Goal: Transaction & Acquisition: Purchase product/service

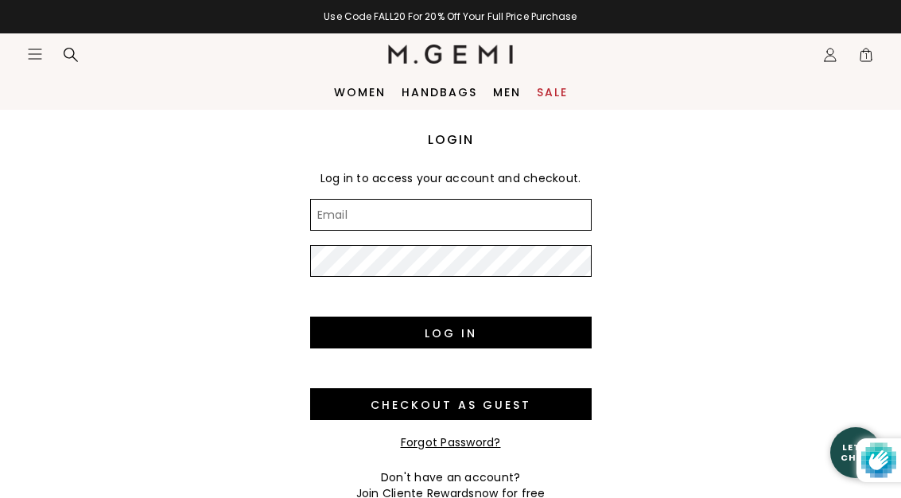
click at [544, 87] on link "Sale" at bounding box center [552, 92] width 31 height 13
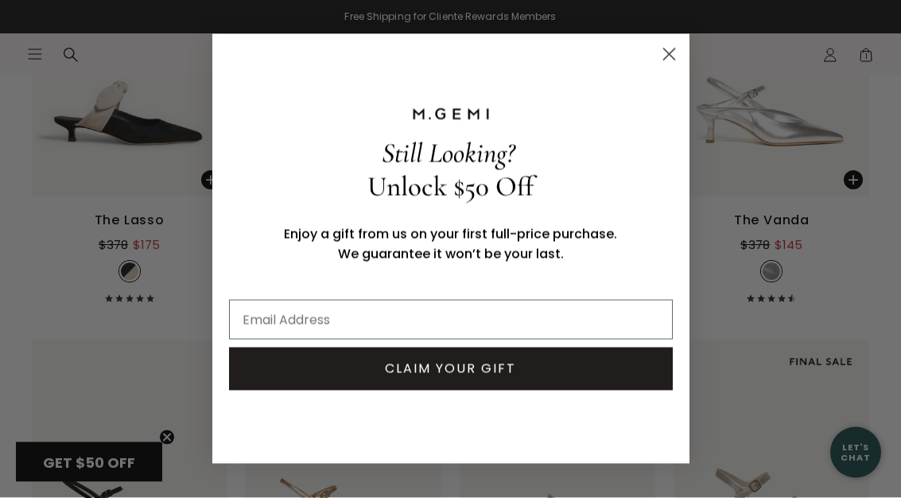
scroll to position [4254, 0]
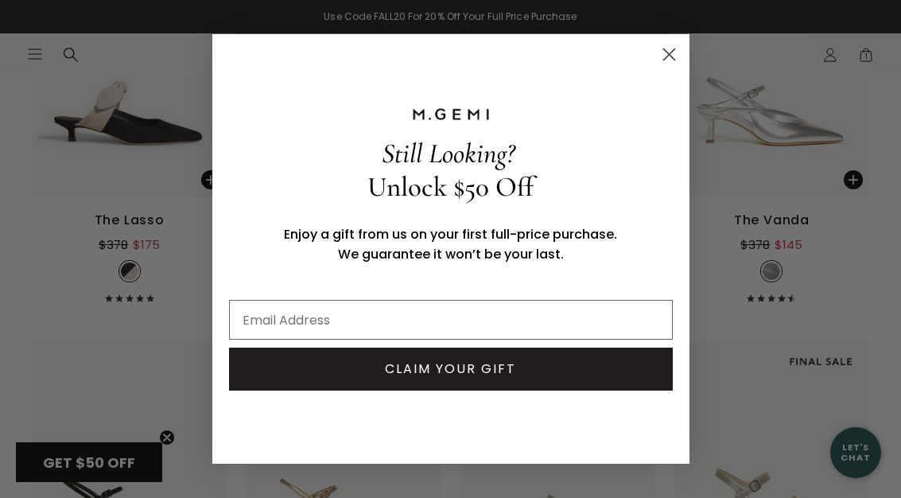
click at [673, 60] on icon "Close dialog" at bounding box center [668, 54] width 11 height 11
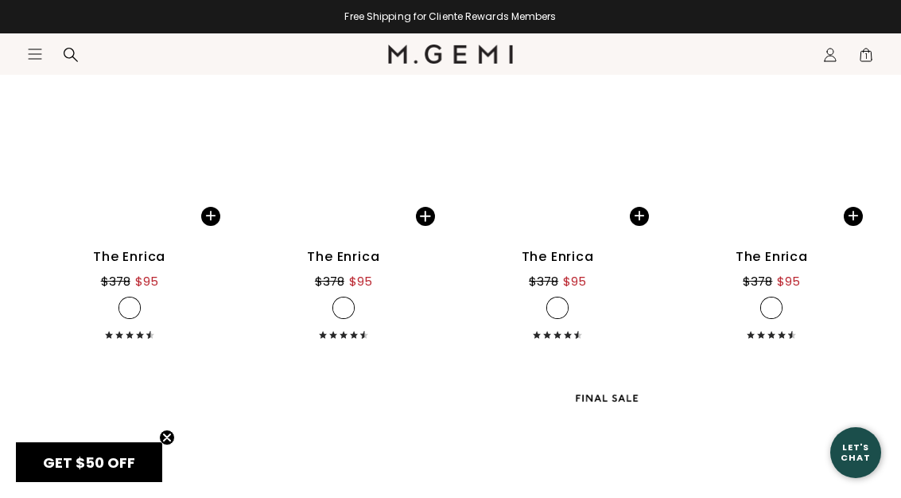
scroll to position [6639, 0]
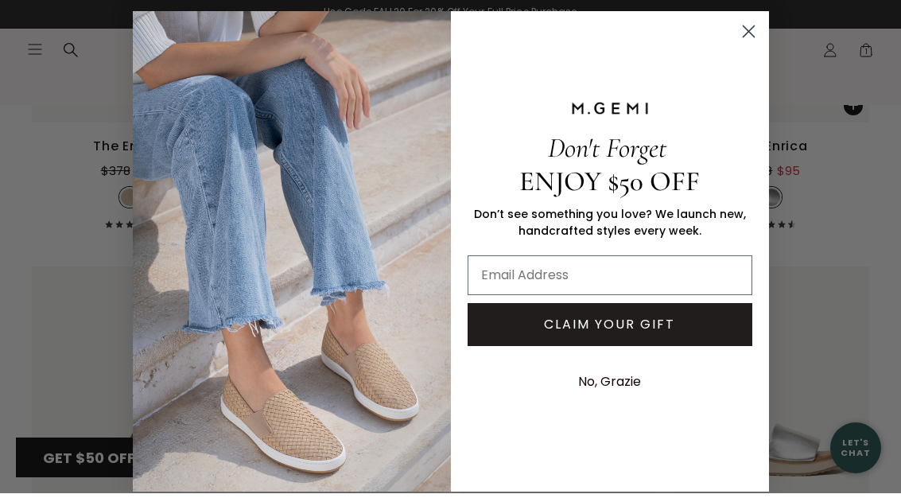
scroll to position [6474, 0]
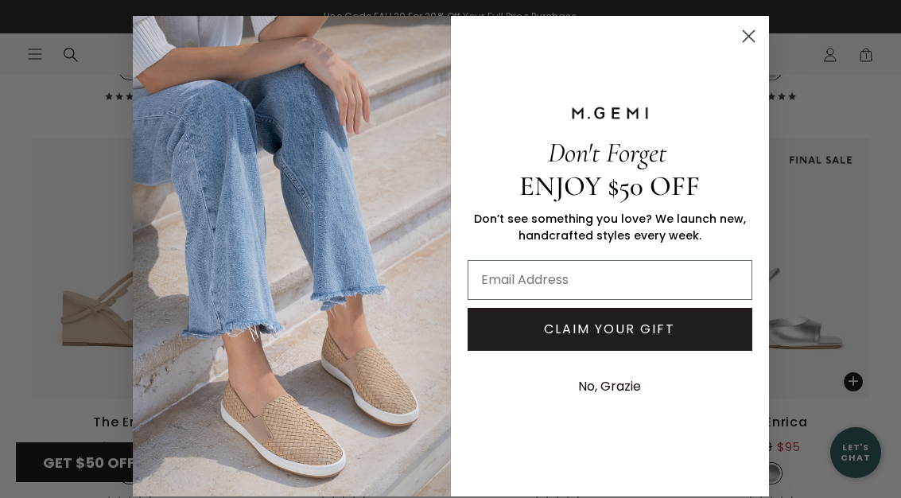
click at [745, 36] on circle "Close dialog" at bounding box center [748, 36] width 26 height 26
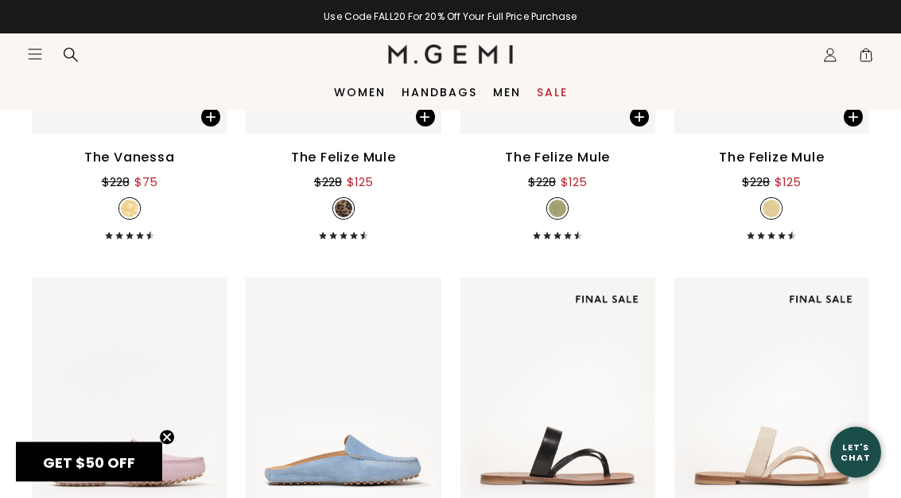
scroll to position [1490, 0]
